Goal: Task Accomplishment & Management: Use online tool/utility

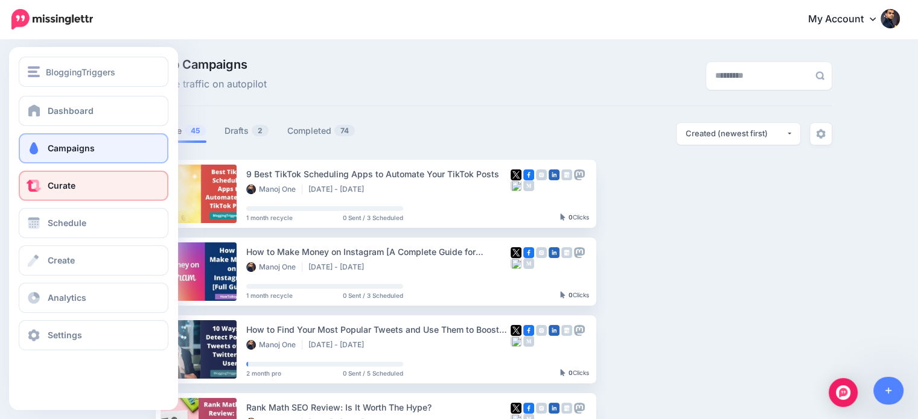
click at [68, 192] on link "Curate" at bounding box center [94, 186] width 150 height 30
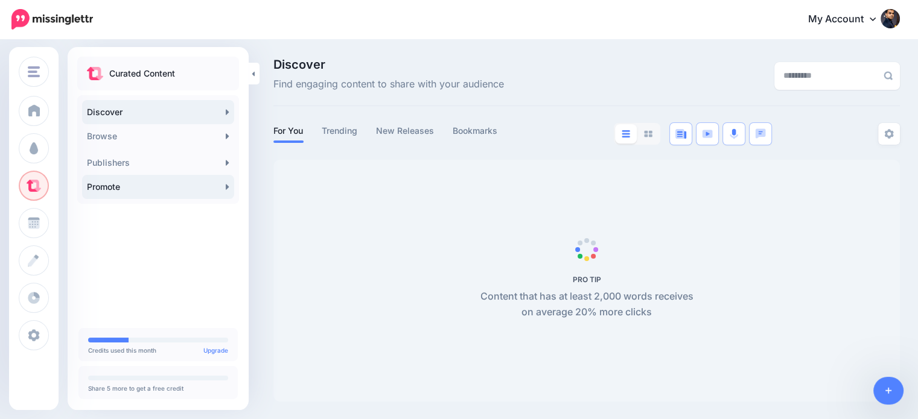
click at [89, 182] on link "Promote" at bounding box center [158, 187] width 152 height 24
